Goal: Check status: Check status

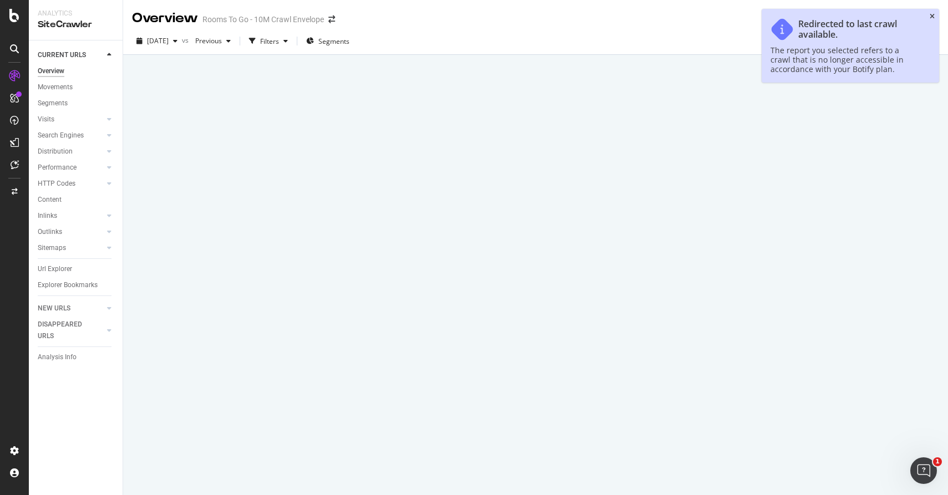
click at [932, 16] on icon "close toast" at bounding box center [931, 16] width 5 height 7
